Goal: Obtain resource: Obtain resource

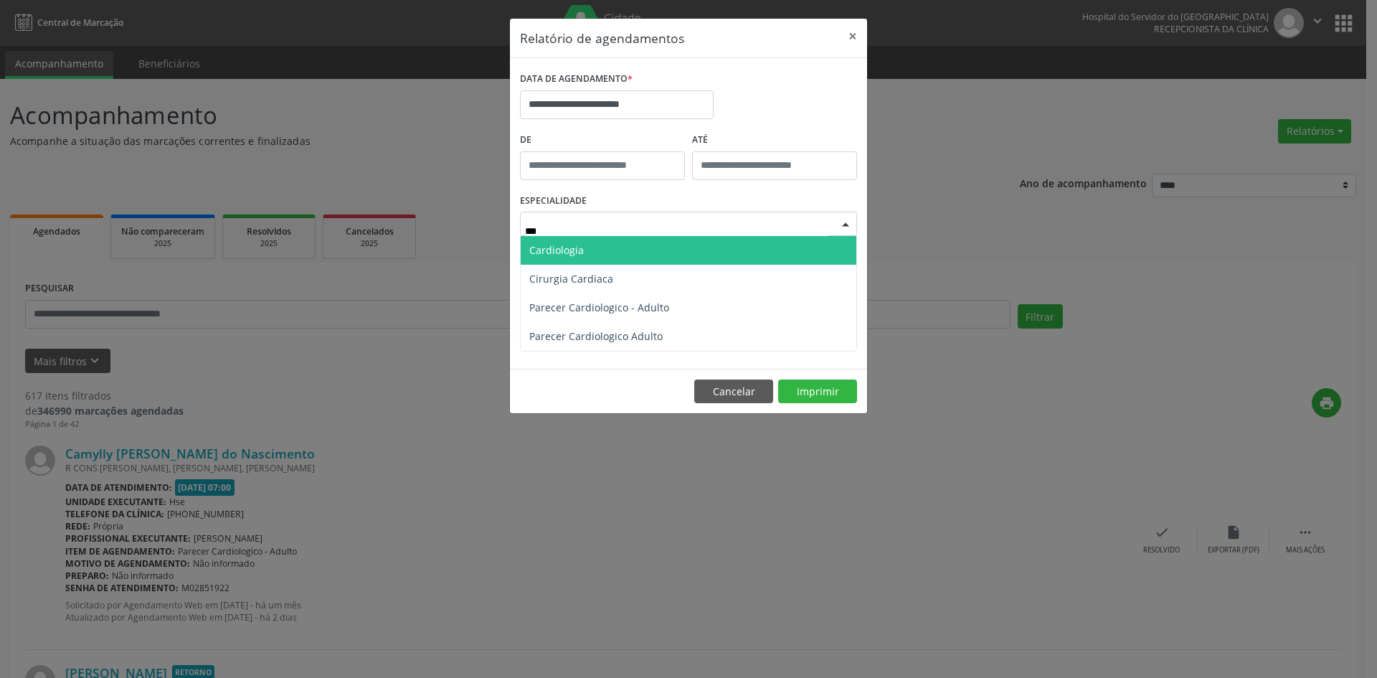
click at [636, 252] on span "Cardiologia" at bounding box center [689, 250] width 336 height 29
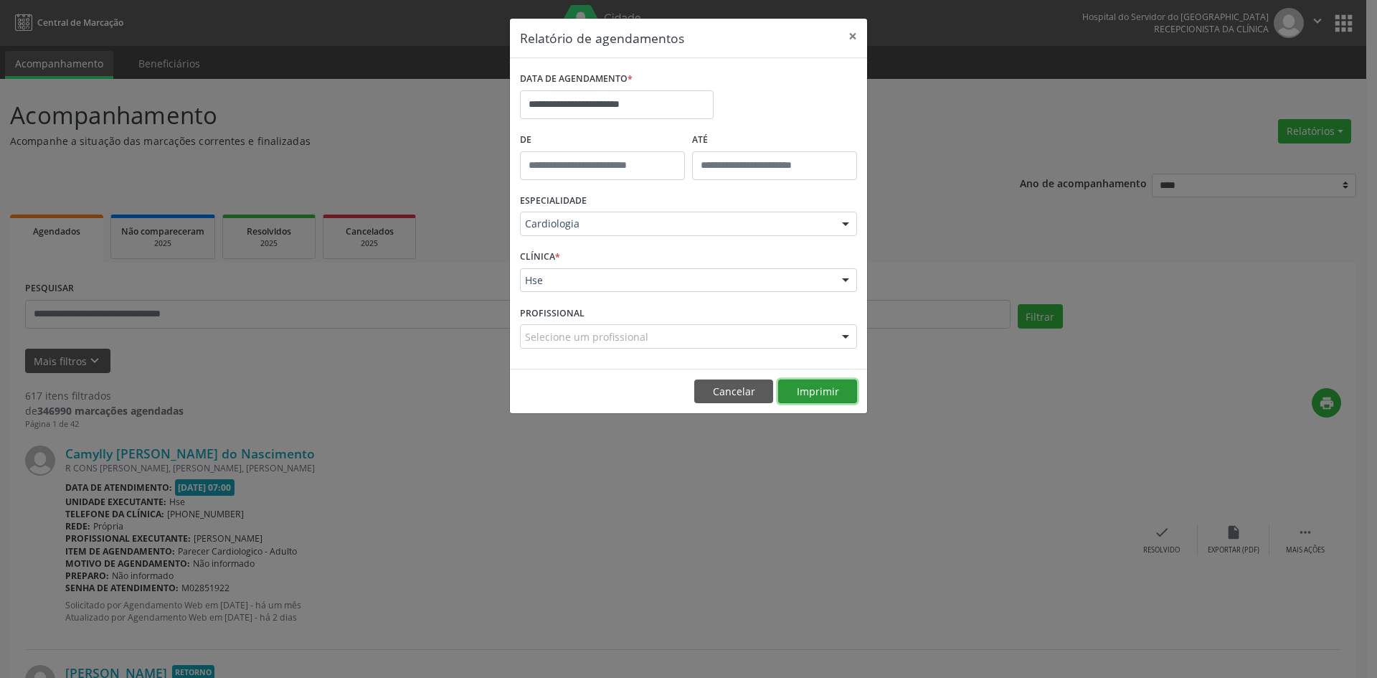
click at [806, 392] on button "Imprimir" at bounding box center [817, 391] width 79 height 24
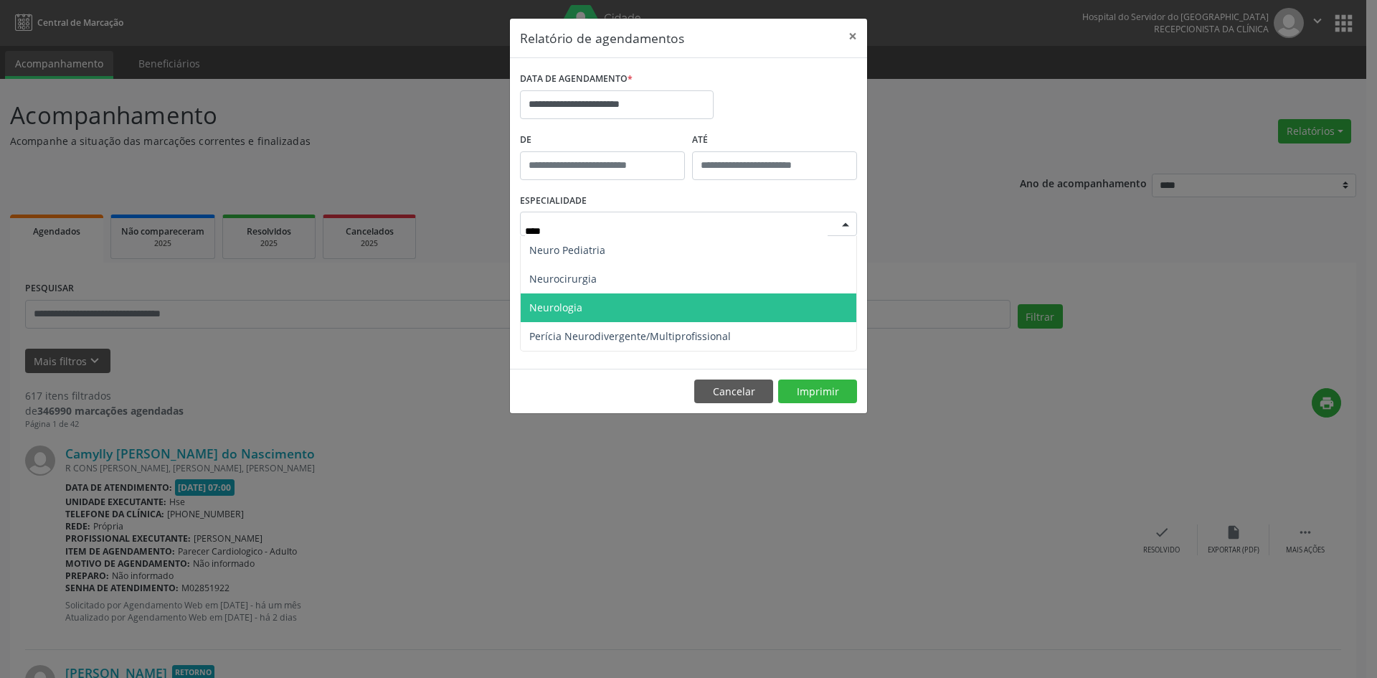
click at [669, 301] on span "Neurologia" at bounding box center [689, 307] width 336 height 29
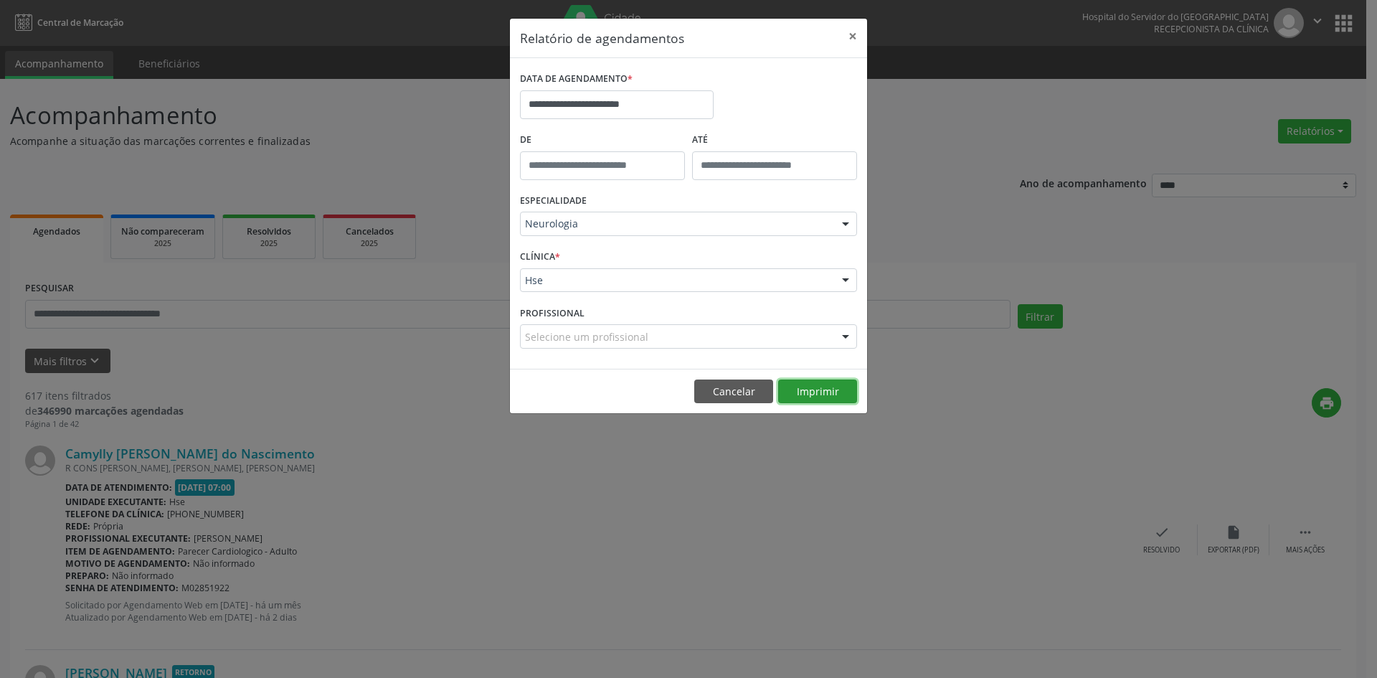
click at [836, 388] on button "Imprimir" at bounding box center [817, 391] width 79 height 24
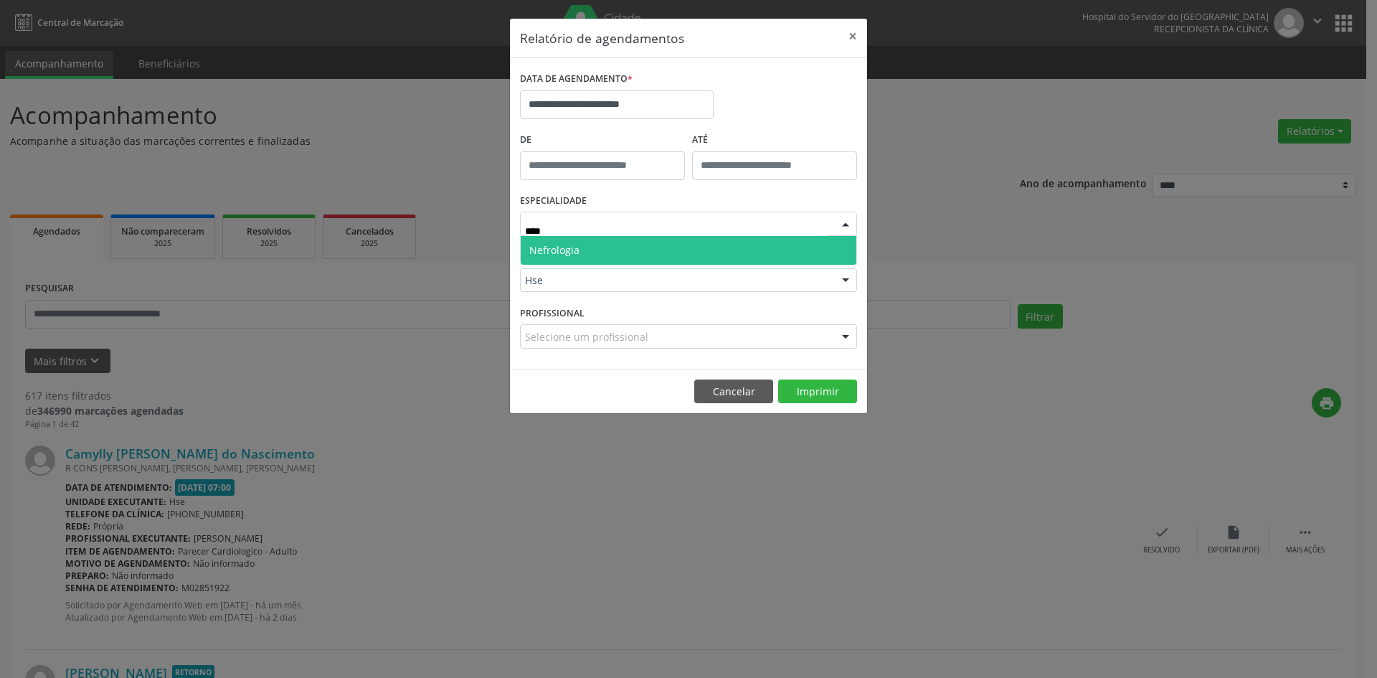
click at [645, 257] on span "Nefrologia" at bounding box center [689, 250] width 336 height 29
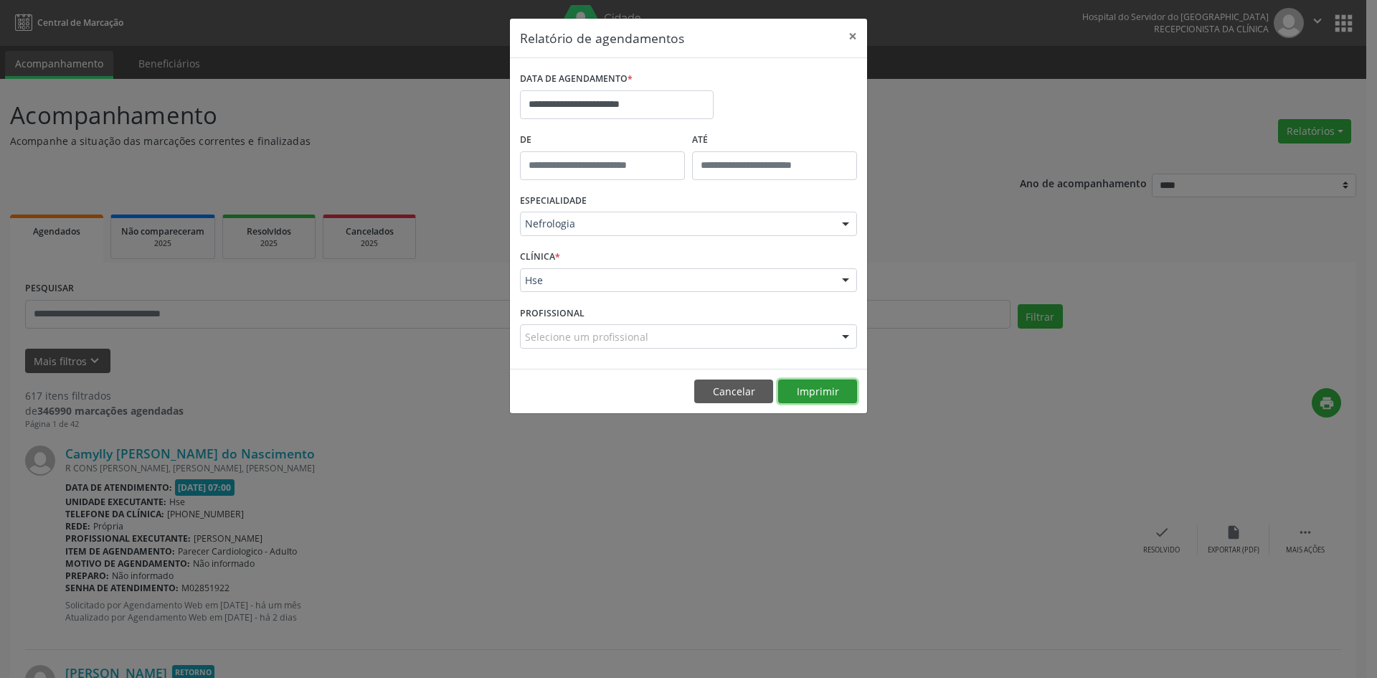
click at [810, 387] on button "Imprimir" at bounding box center [817, 391] width 79 height 24
click at [664, 234] on div "Nefrologia" at bounding box center [688, 224] width 337 height 24
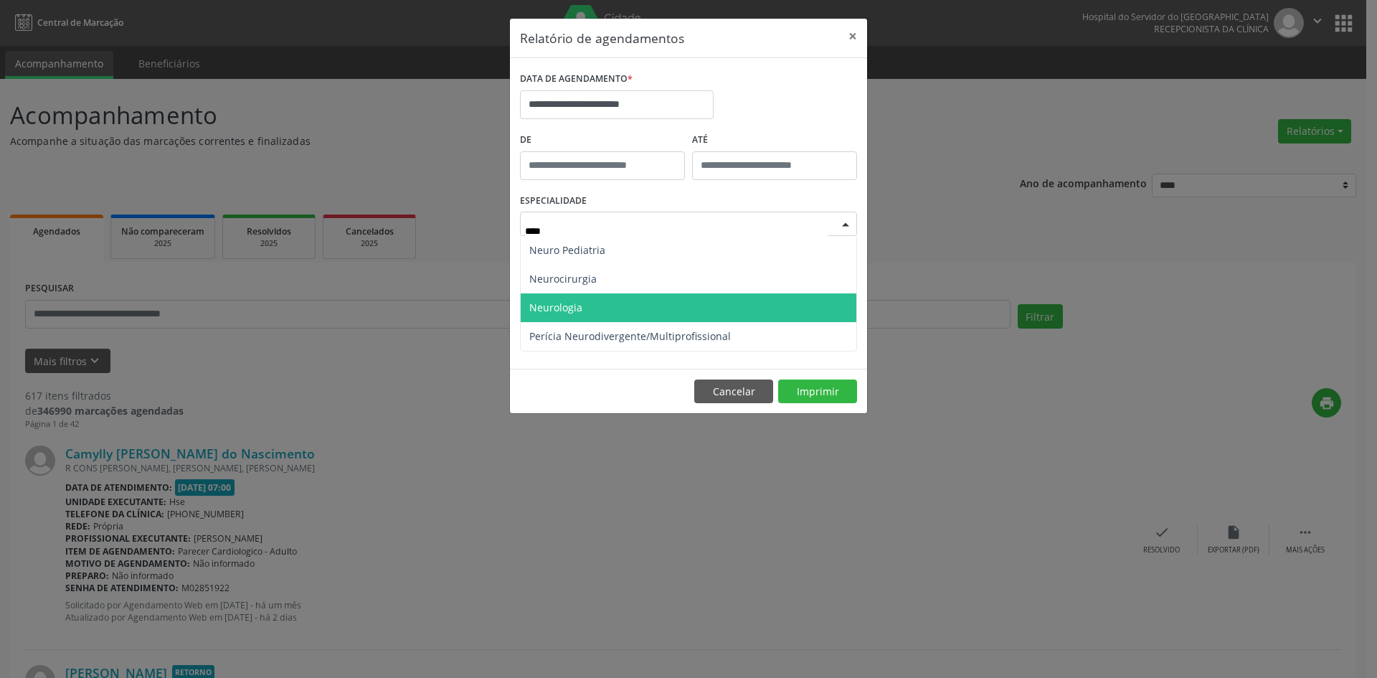
click at [688, 311] on span "Neurologia" at bounding box center [689, 307] width 336 height 29
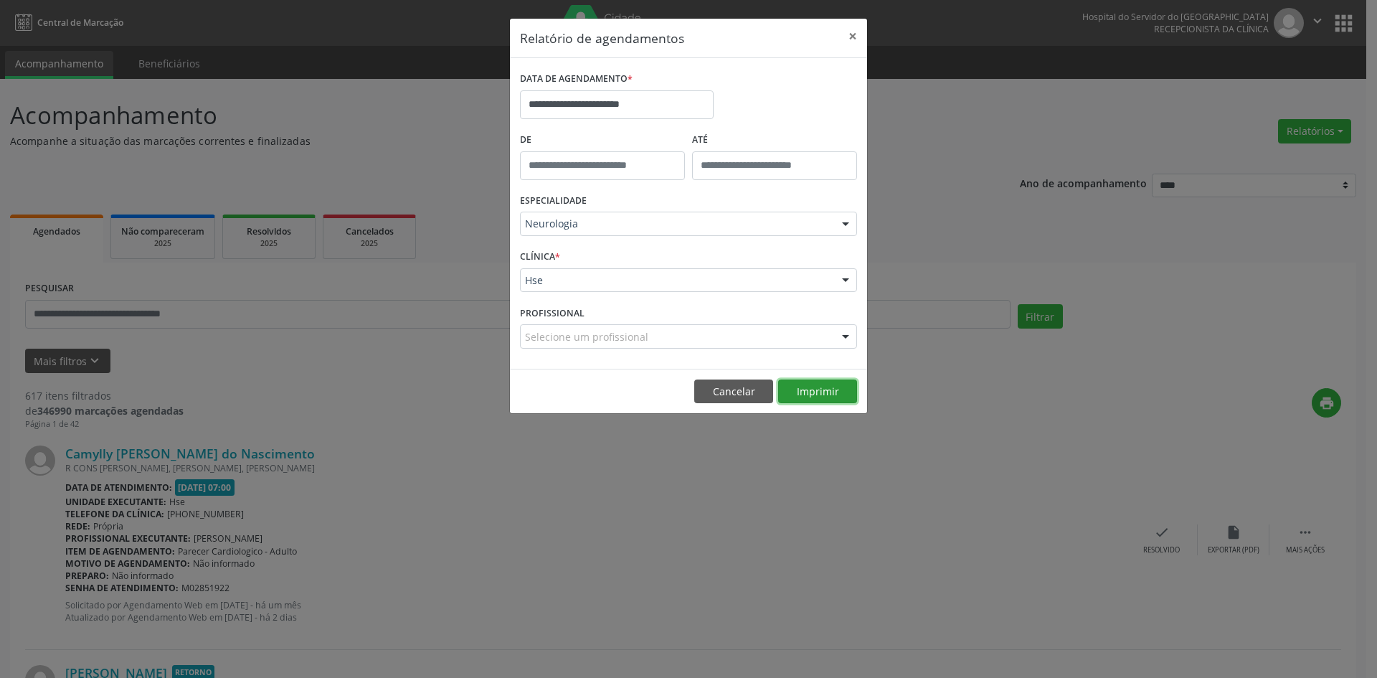
click at [816, 391] on button "Imprimir" at bounding box center [817, 391] width 79 height 24
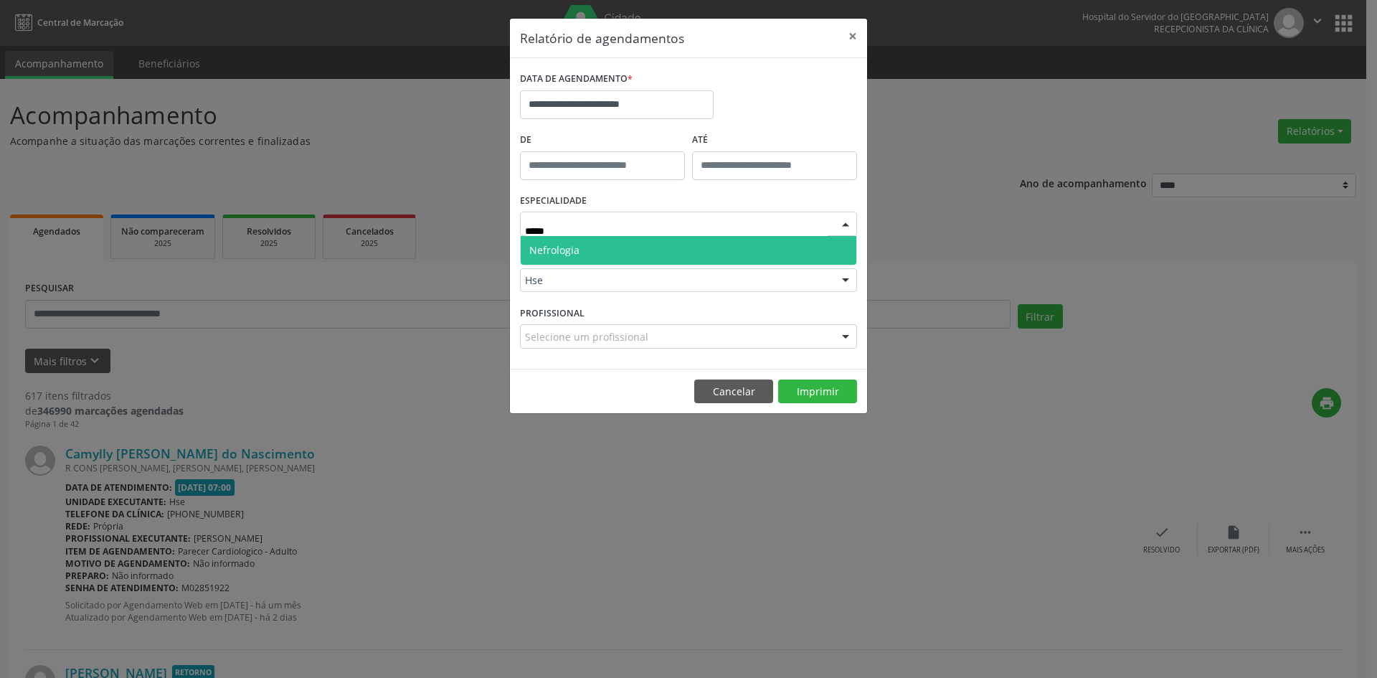
click at [640, 248] on span "Nefrologia" at bounding box center [689, 250] width 336 height 29
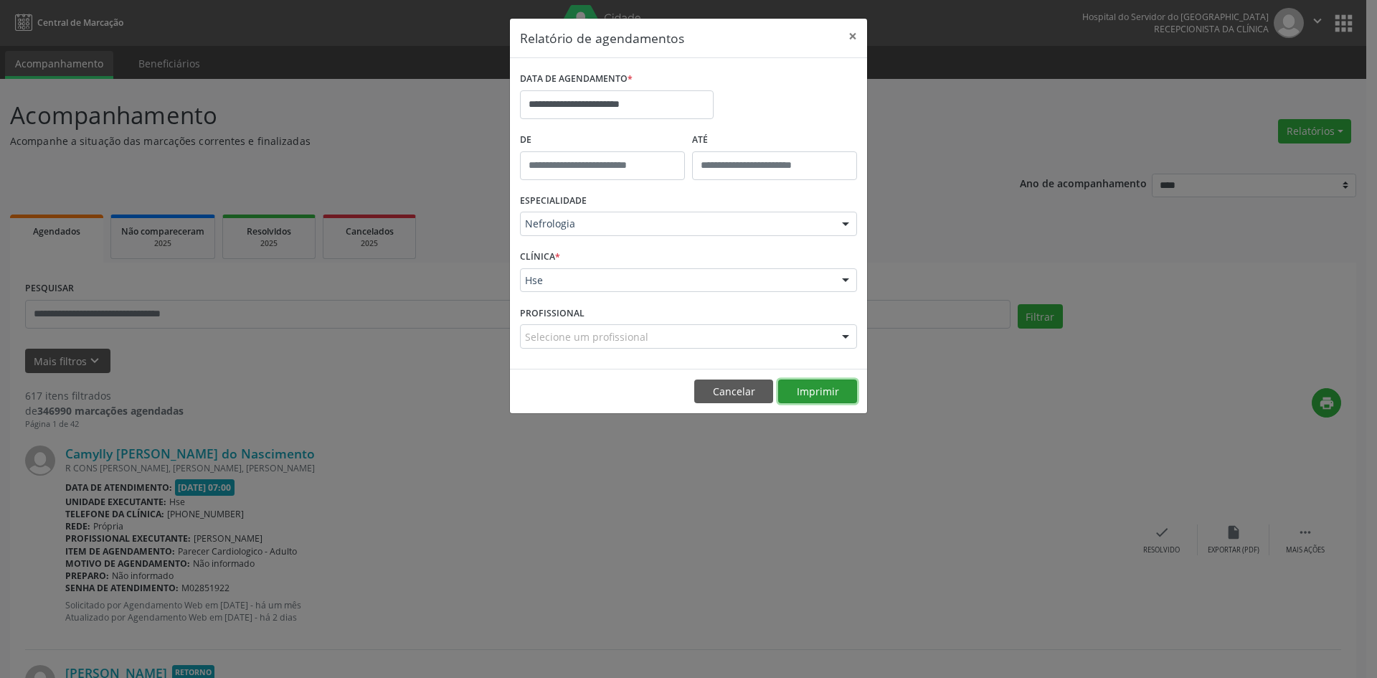
click at [814, 391] on button "Imprimir" at bounding box center [817, 391] width 79 height 24
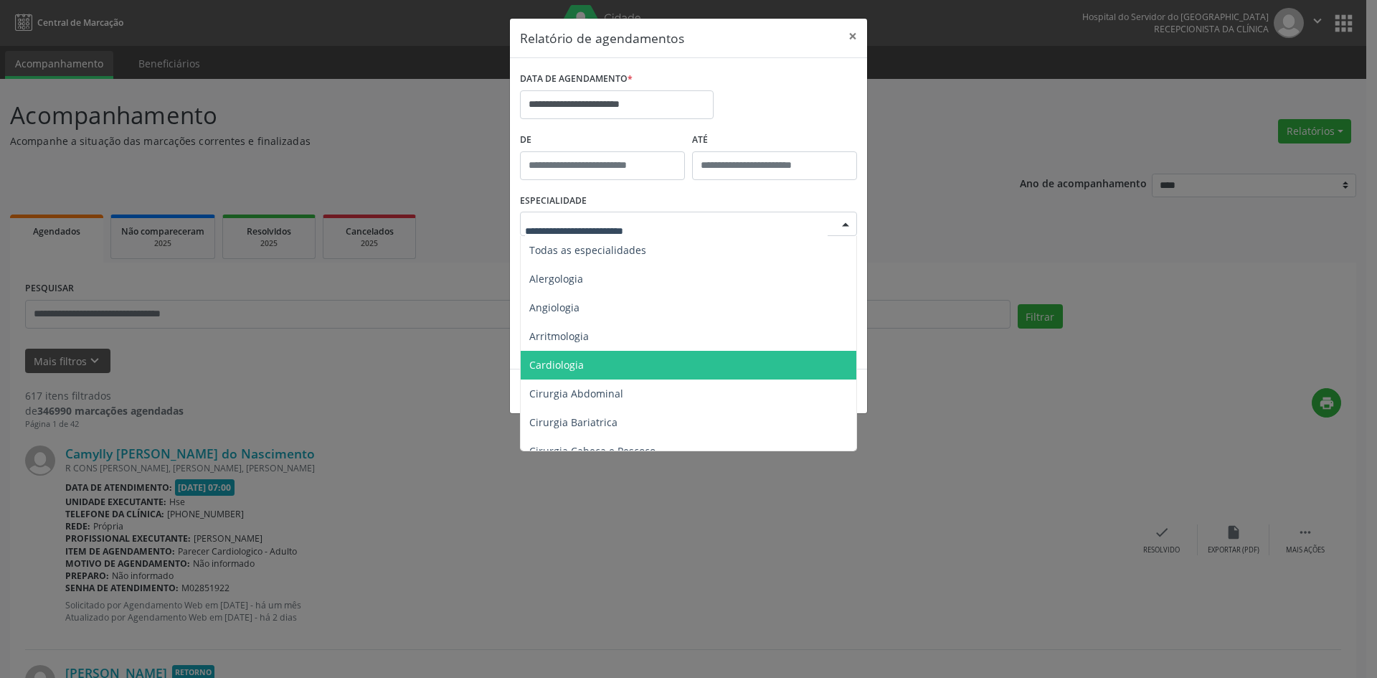
click at [640, 366] on span "Cardiologia" at bounding box center [690, 365] width 338 height 29
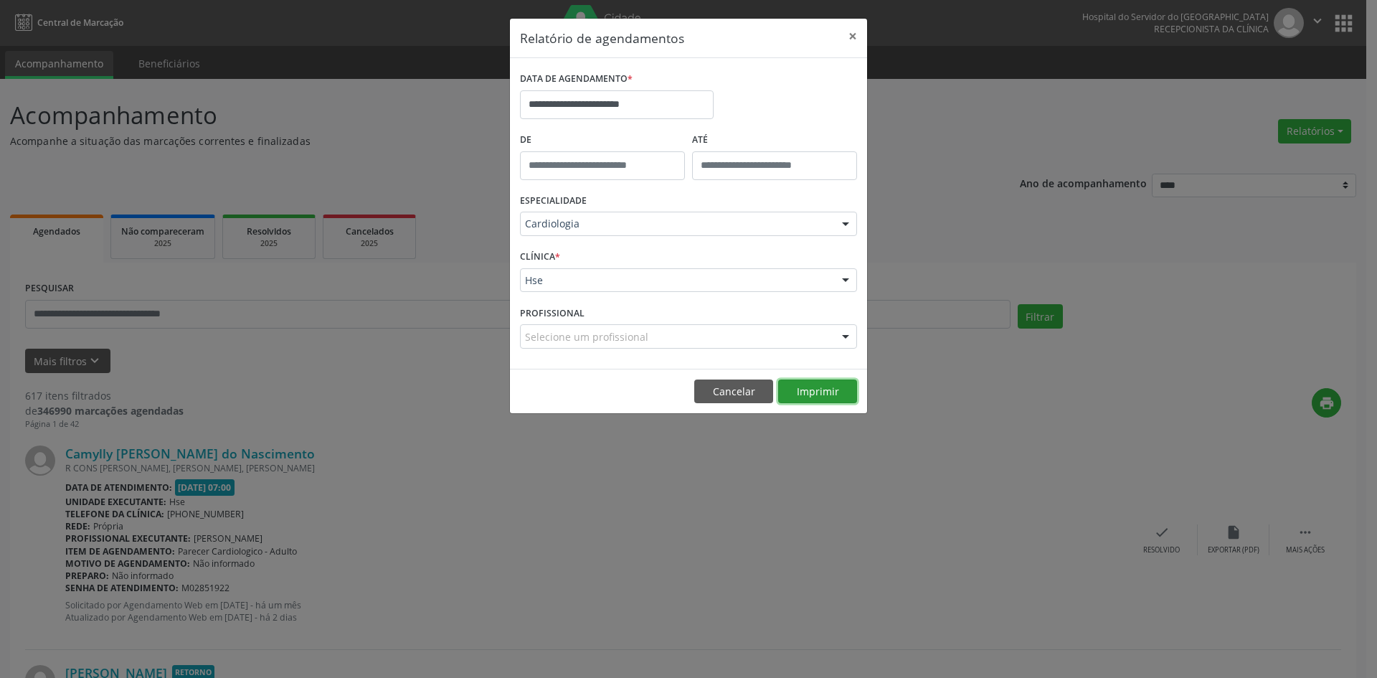
click at [811, 390] on button "Imprimir" at bounding box center [817, 391] width 79 height 24
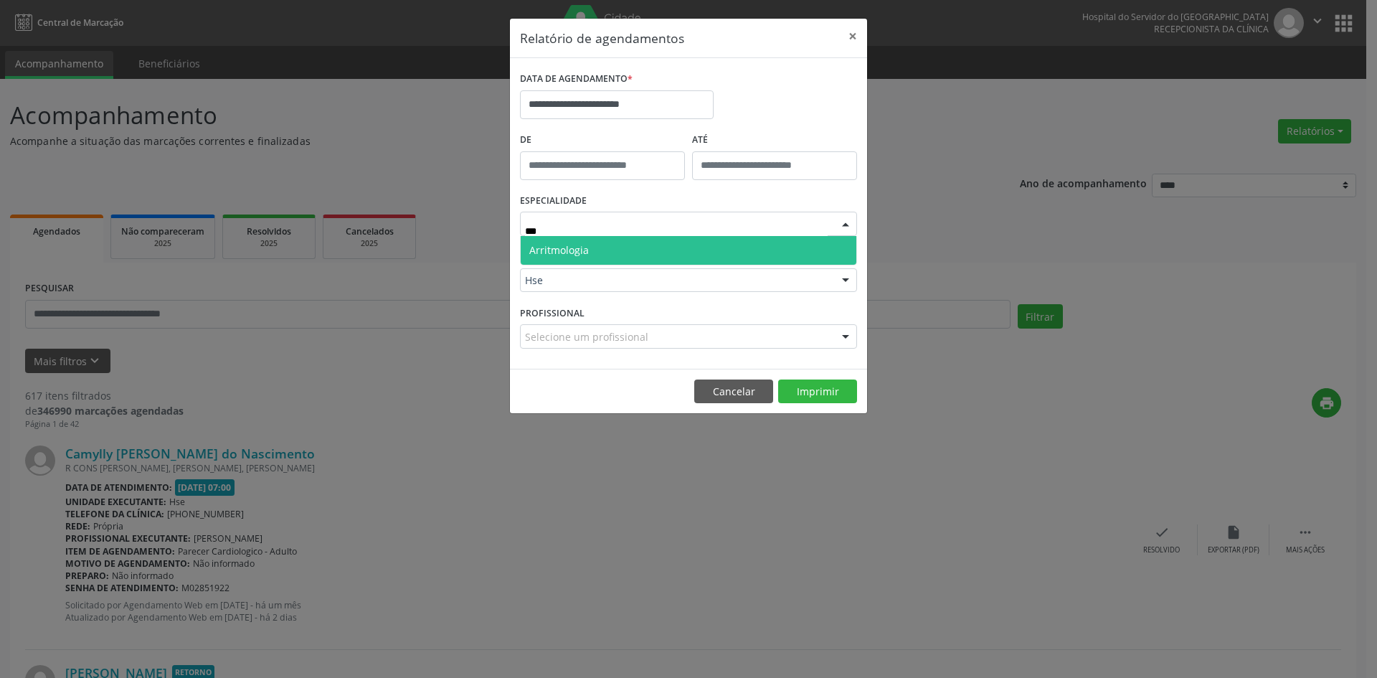
type input "****"
click at [640, 256] on span "Arritmologia" at bounding box center [689, 250] width 336 height 29
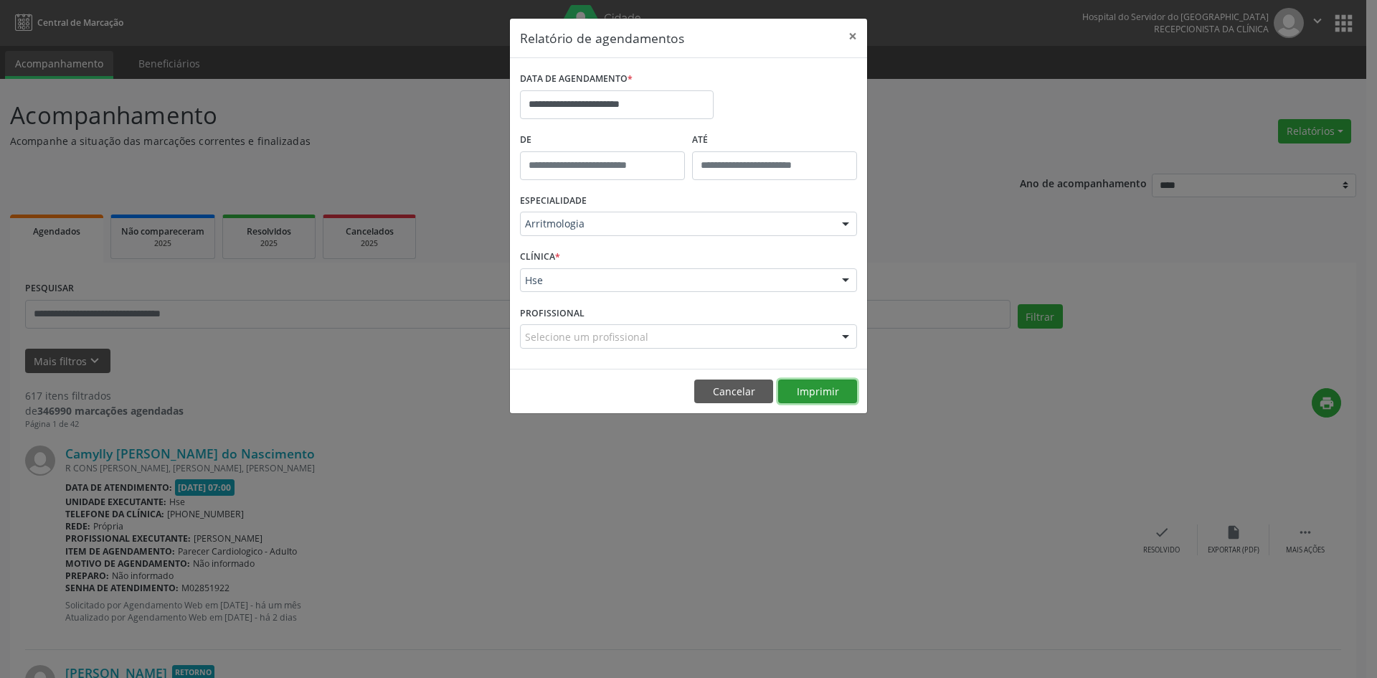
click at [819, 391] on button "Imprimir" at bounding box center [817, 391] width 79 height 24
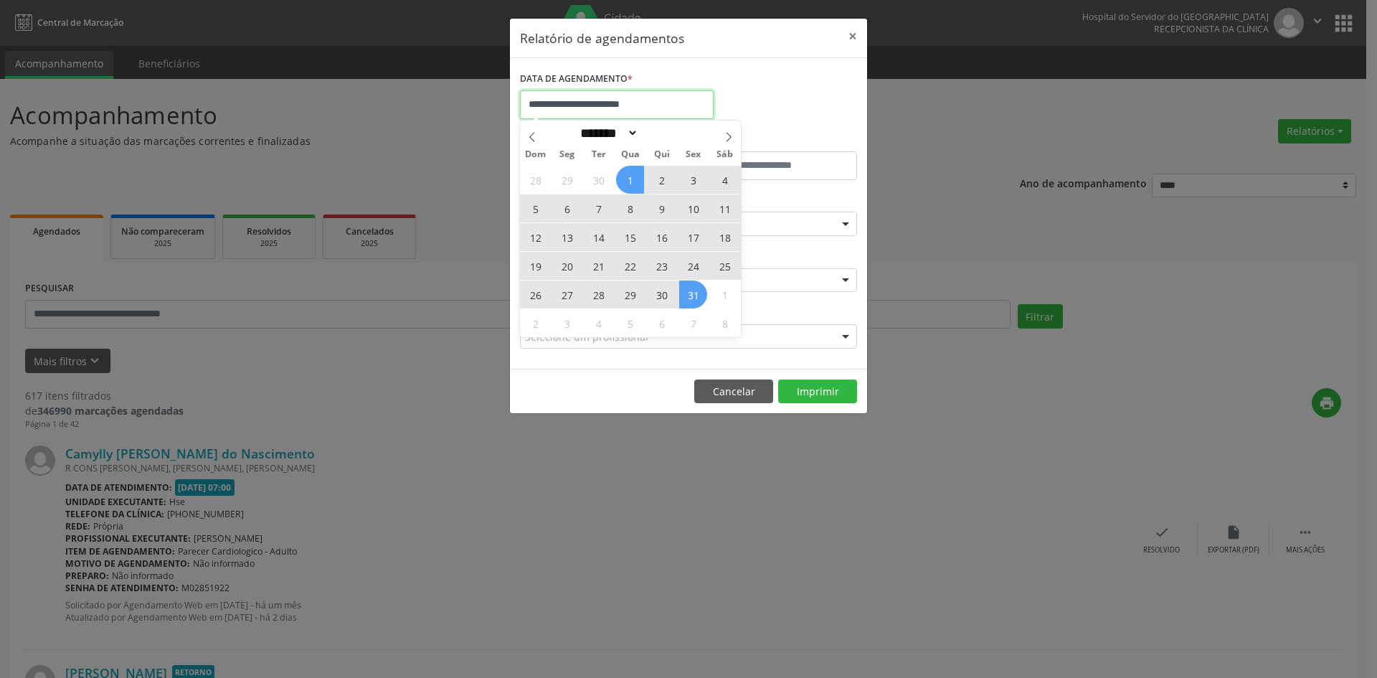
click at [647, 109] on input "**********" at bounding box center [617, 104] width 194 height 29
click at [534, 142] on span at bounding box center [532, 132] width 24 height 24
select select "*"
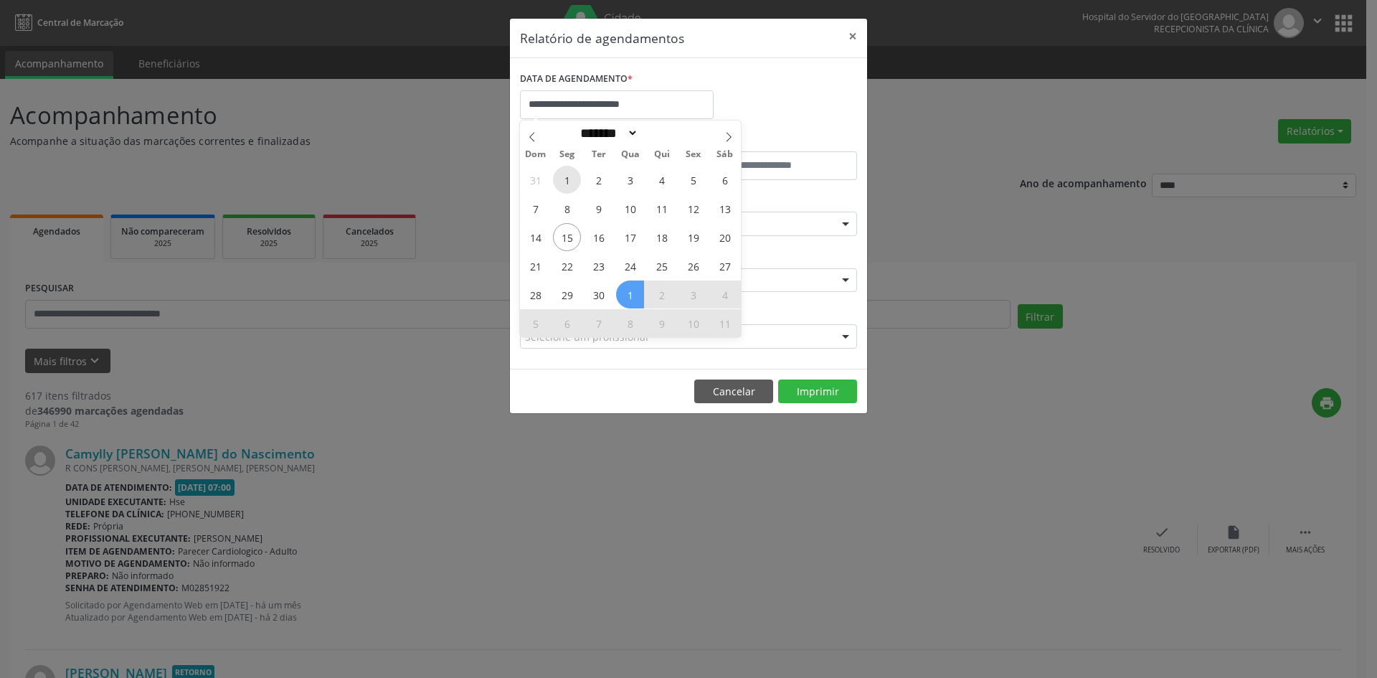
click at [570, 180] on span "1" at bounding box center [567, 180] width 28 height 28
type input "**********"
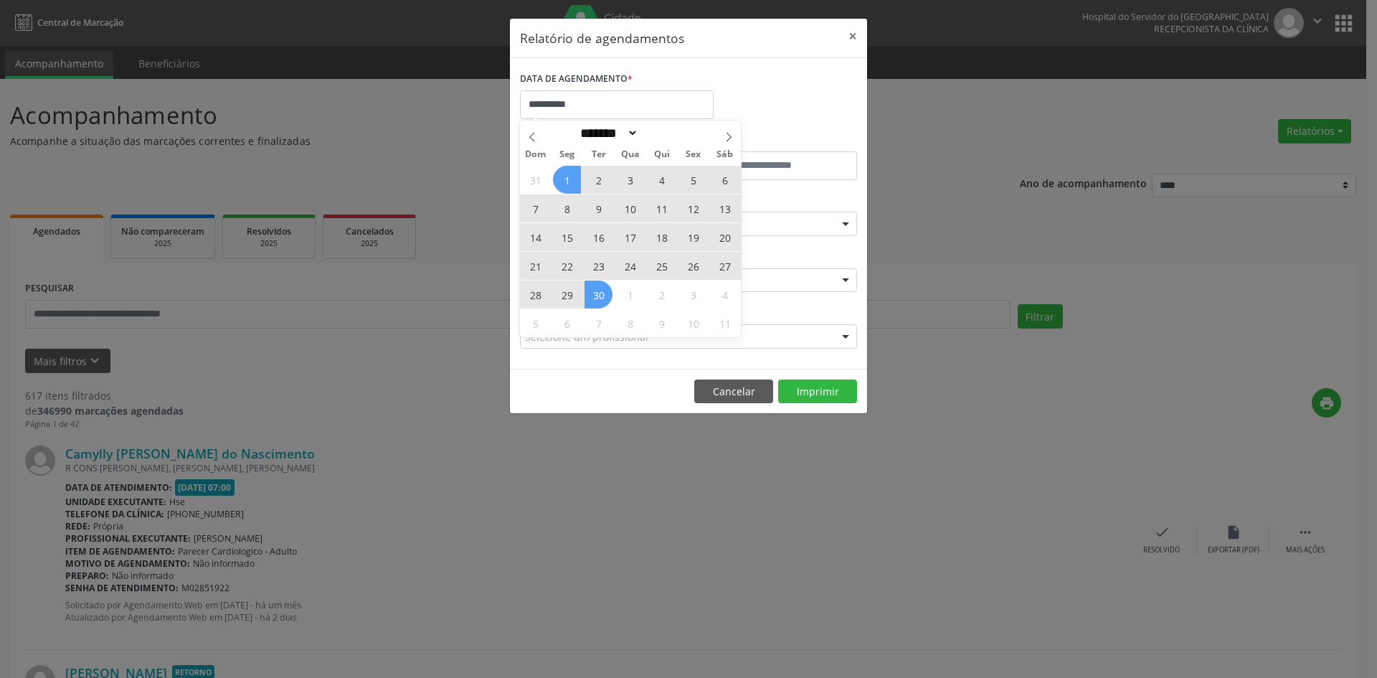
drag, startPoint x: 570, startPoint y: 180, endPoint x: 595, endPoint y: 286, distance: 108.9
click at [595, 286] on div "31 1 2 3 4 5 6 7 8 9 10 11 12 13 14 15 16 17 18 19 20 21 22 23 24 25 26 27 28 2…" at bounding box center [630, 251] width 221 height 172
click at [595, 286] on span "30" at bounding box center [599, 294] width 28 height 28
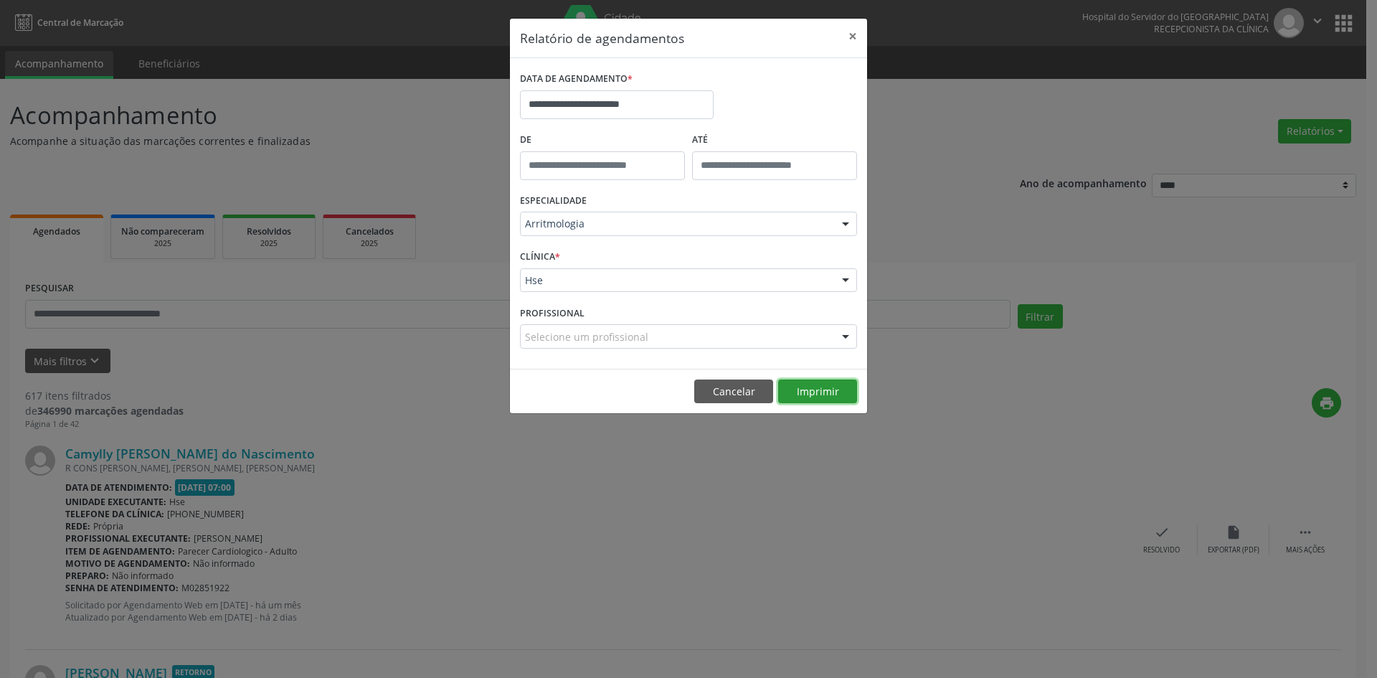
click at [813, 389] on button "Imprimir" at bounding box center [817, 391] width 79 height 24
